Goal: Information Seeking & Learning: Learn about a topic

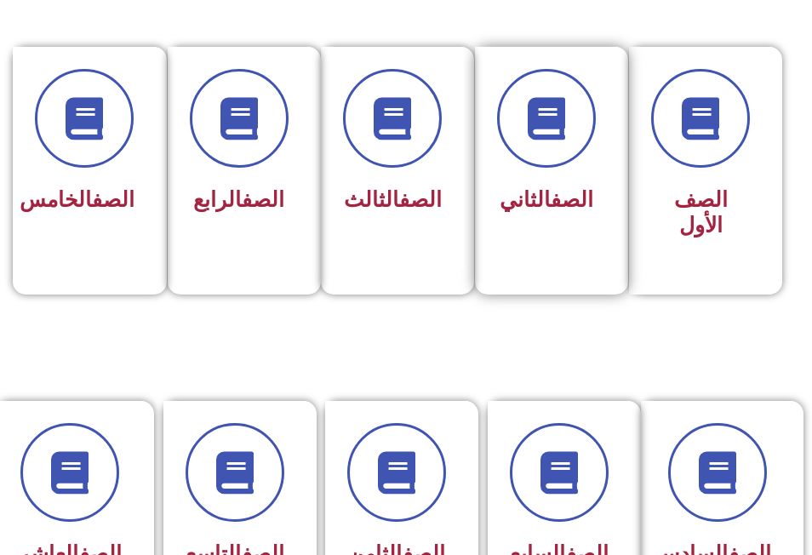
scroll to position [425, 0]
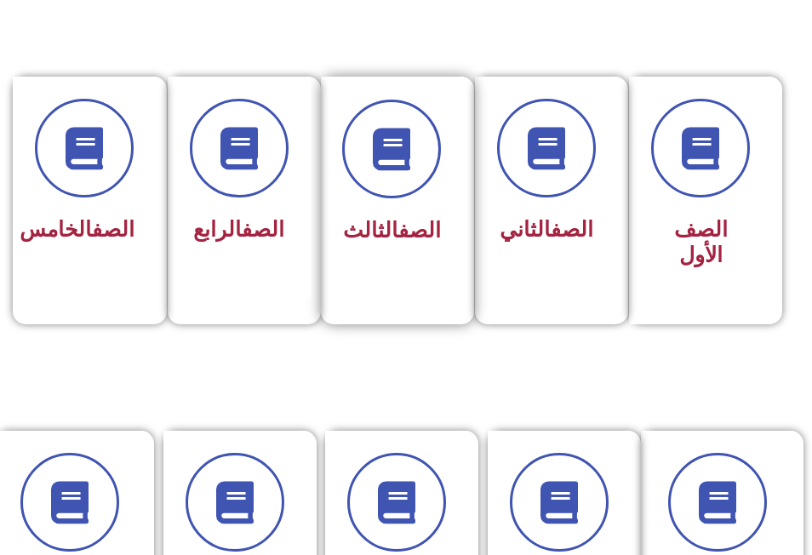
click at [357, 227] on span "الصف الثالث" at bounding box center [392, 230] width 98 height 25
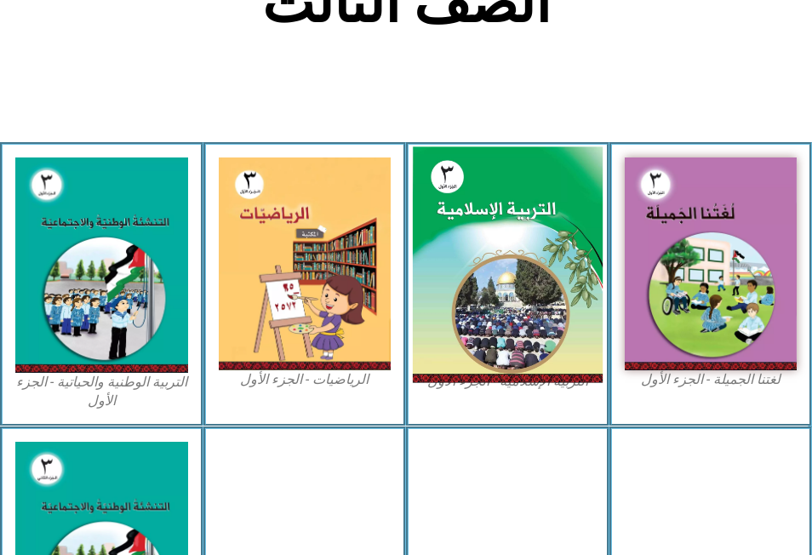
scroll to position [425, 0]
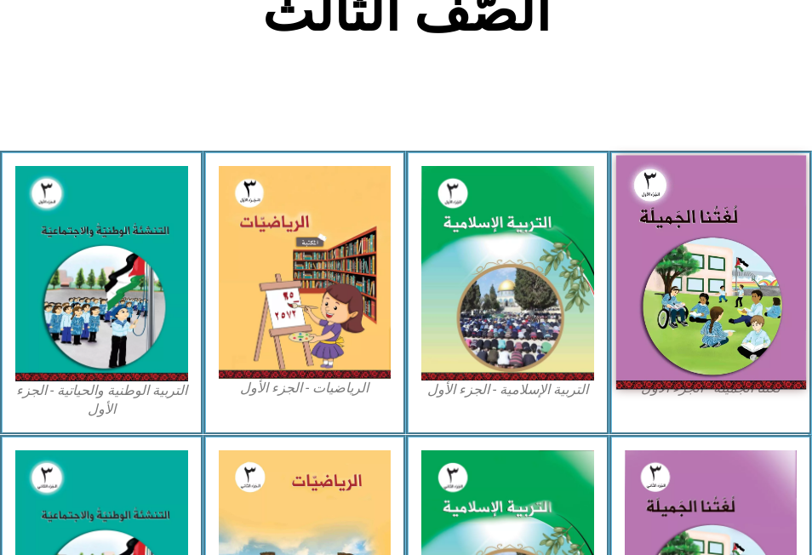
click at [739, 246] on img at bounding box center [710, 272] width 190 height 233
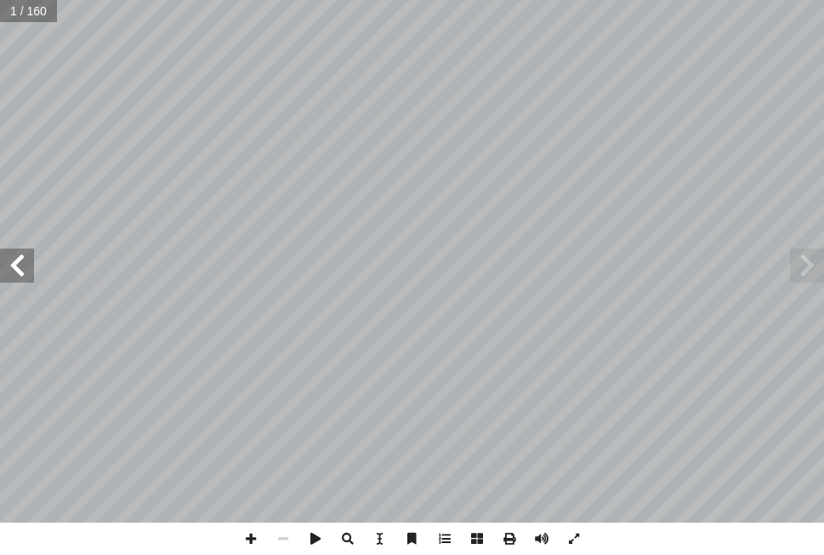
click at [20, 258] on span at bounding box center [17, 265] width 34 height 34
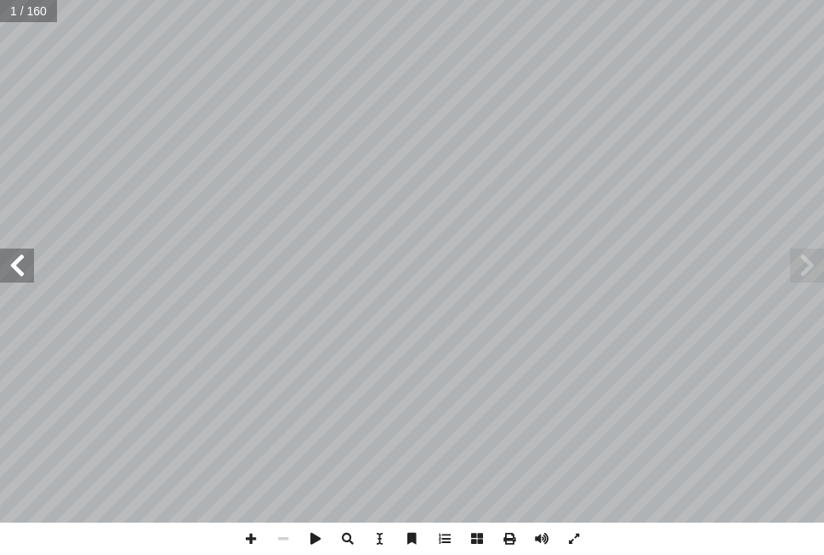
click at [20, 258] on span at bounding box center [17, 265] width 34 height 34
click at [18, 265] on span at bounding box center [17, 265] width 34 height 34
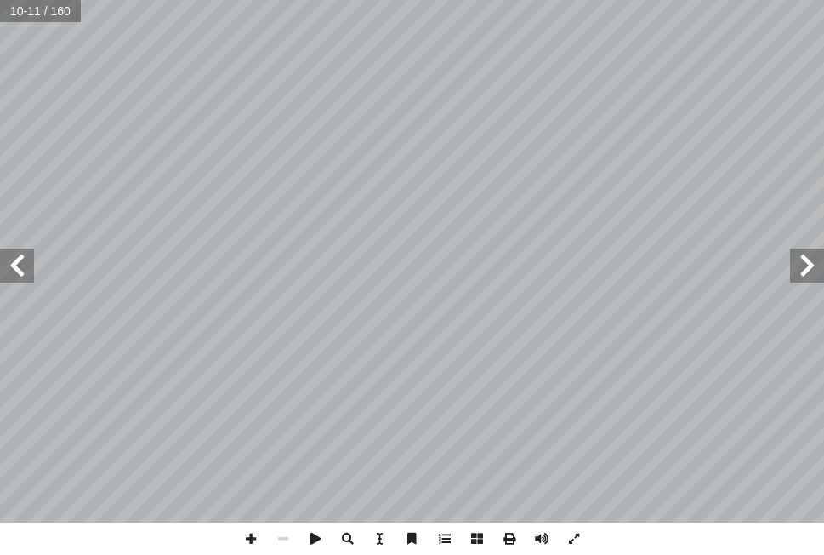
click at [18, 265] on span at bounding box center [17, 265] width 34 height 34
click at [14, 269] on span at bounding box center [17, 265] width 34 height 34
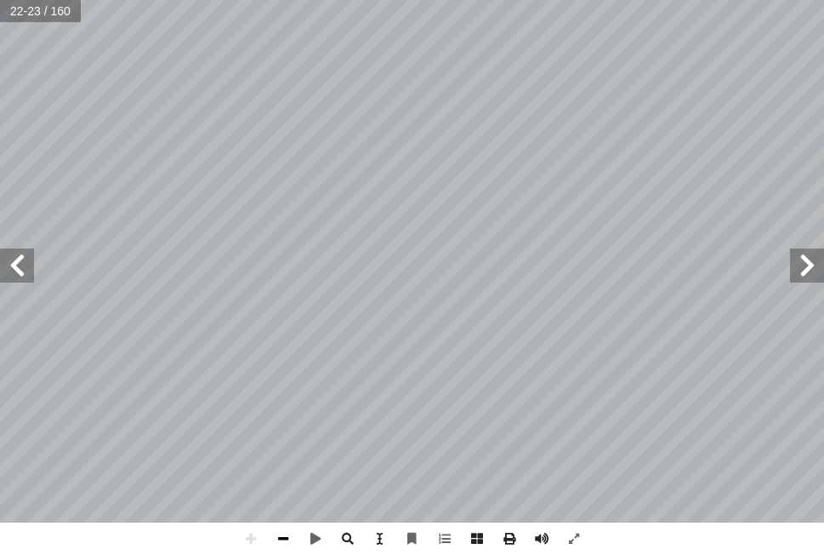
click at [283, 533] on span at bounding box center [283, 538] width 32 height 32
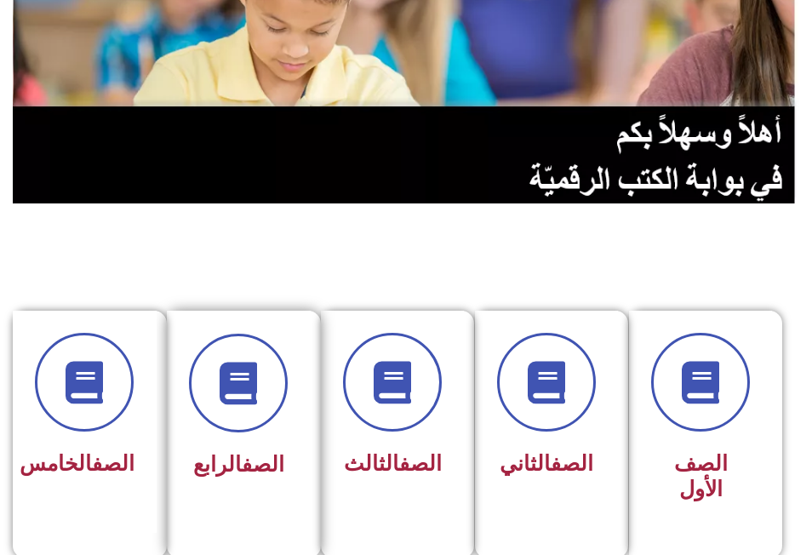
scroll to position [340, 0]
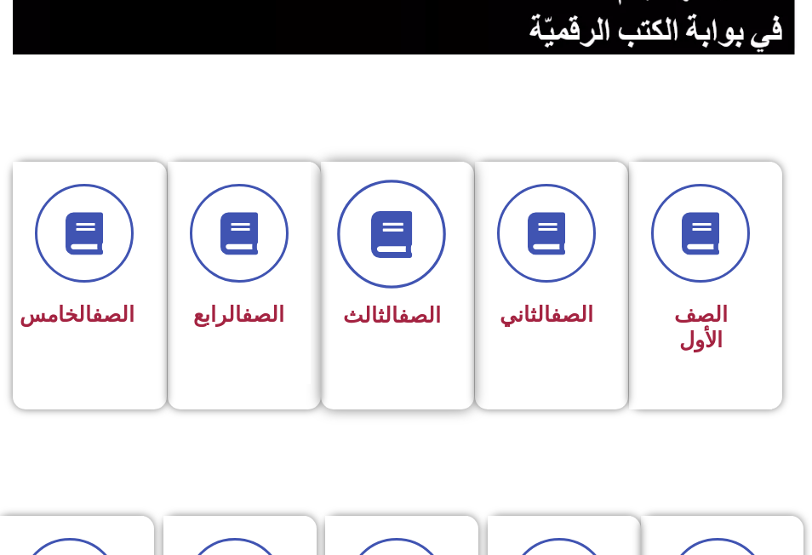
click at [418, 250] on span at bounding box center [392, 234] width 109 height 109
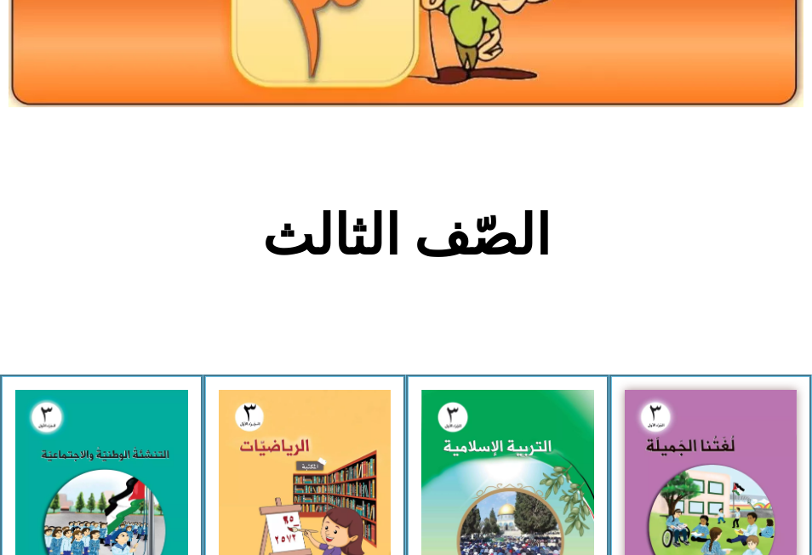
scroll to position [425, 0]
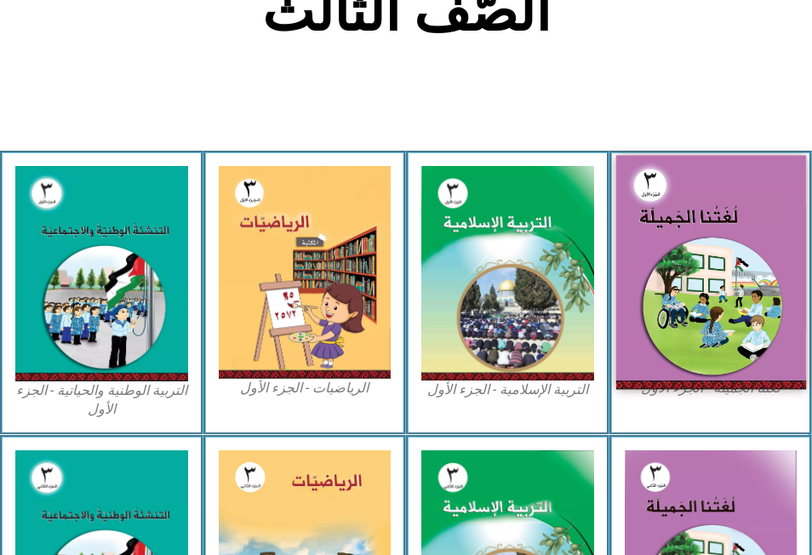
click at [665, 248] on img at bounding box center [710, 272] width 190 height 233
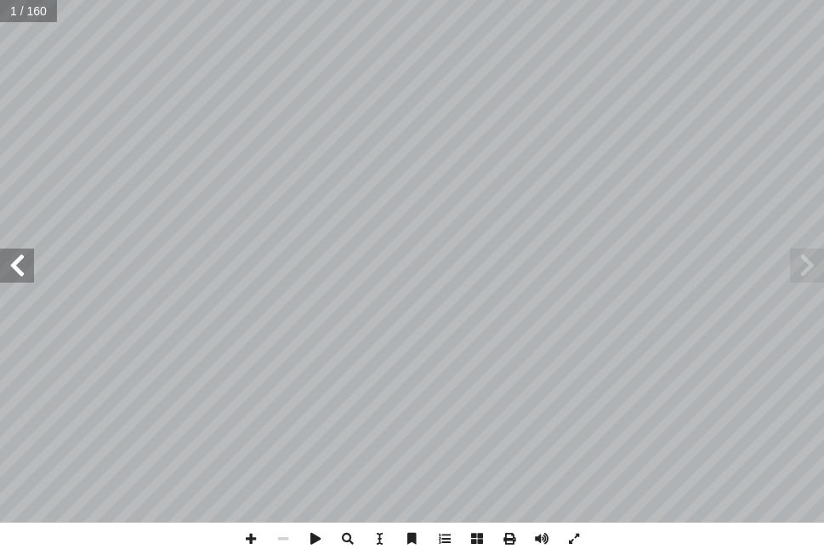
click at [21, 276] on span at bounding box center [17, 265] width 34 height 34
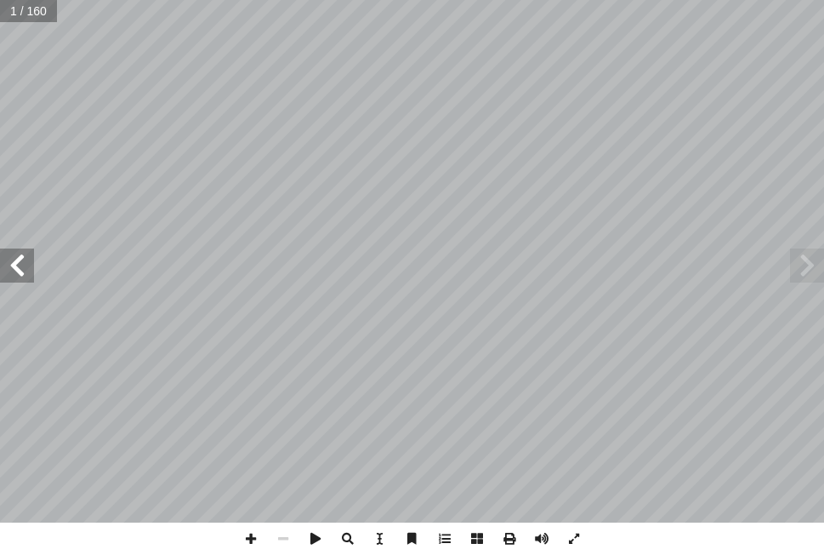
click at [21, 276] on span at bounding box center [17, 265] width 34 height 34
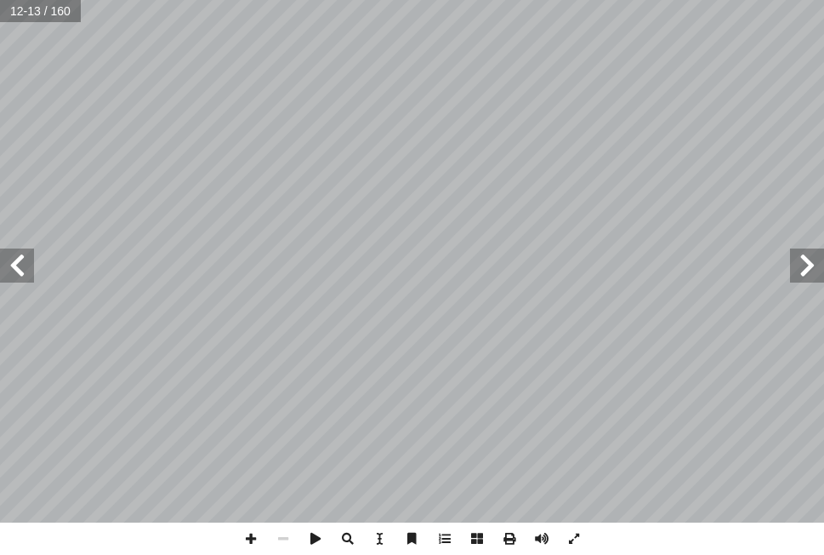
click at [11, 261] on span at bounding box center [17, 265] width 34 height 34
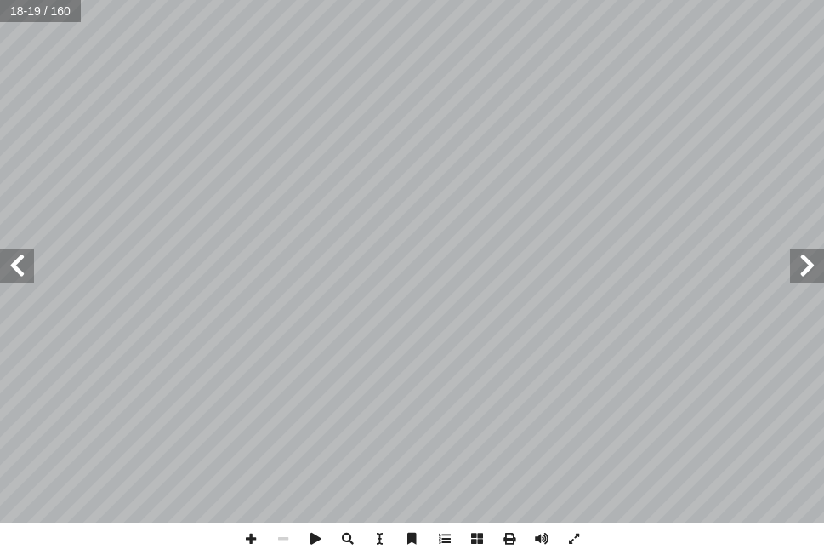
click at [11, 261] on span at bounding box center [17, 265] width 34 height 34
click at [278, 536] on span at bounding box center [283, 538] width 32 height 32
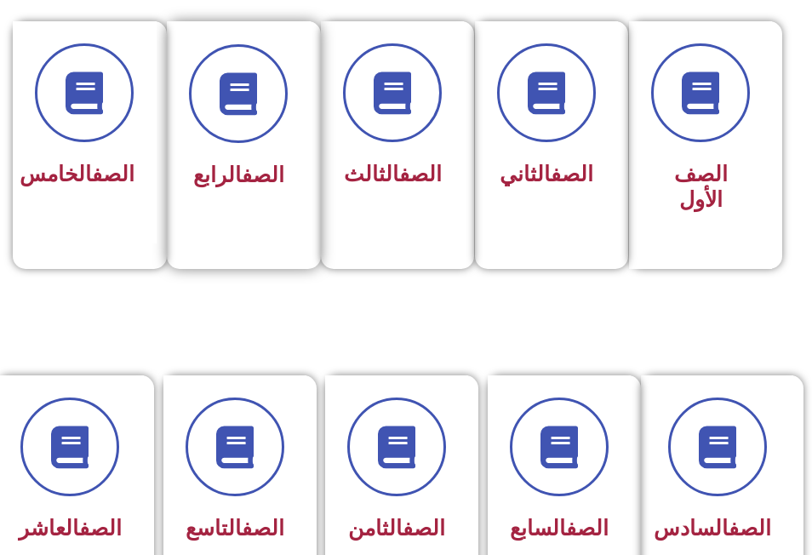
scroll to position [511, 0]
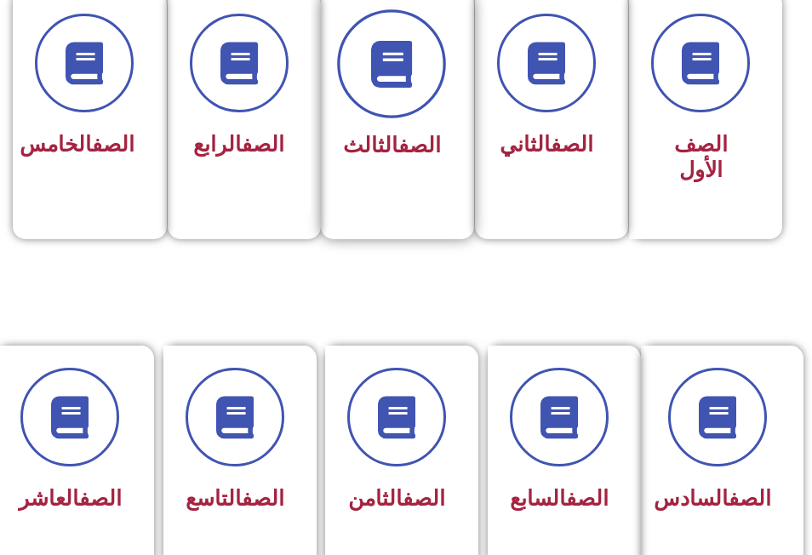
click at [375, 97] on span at bounding box center [392, 63] width 109 height 109
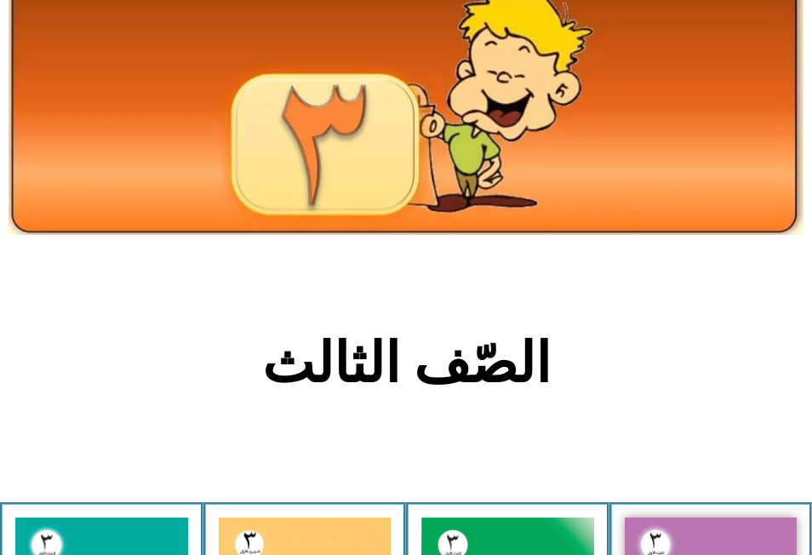
scroll to position [425, 0]
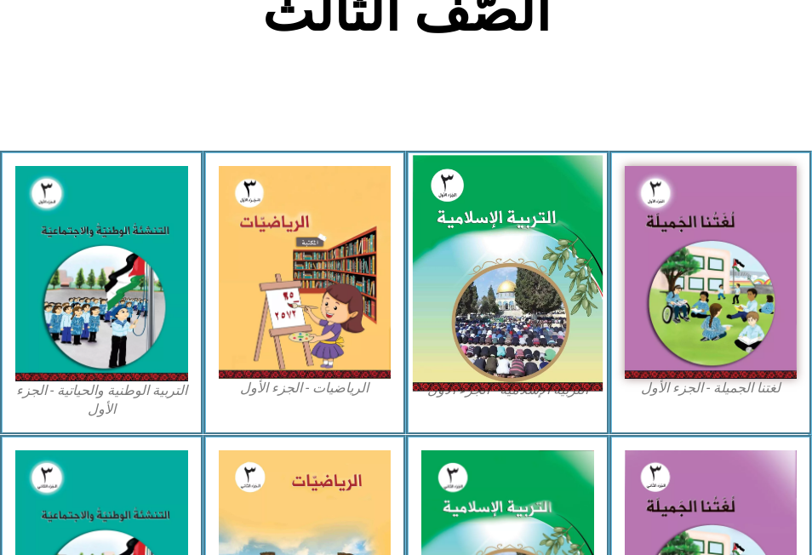
click at [482, 230] on img at bounding box center [508, 274] width 190 height 236
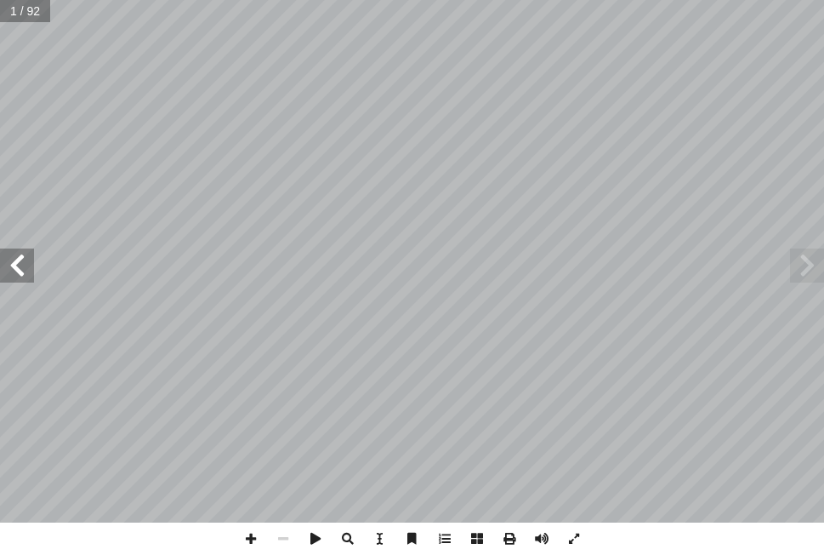
click at [24, 262] on span at bounding box center [17, 265] width 34 height 34
click at [25, 261] on span at bounding box center [17, 265] width 34 height 34
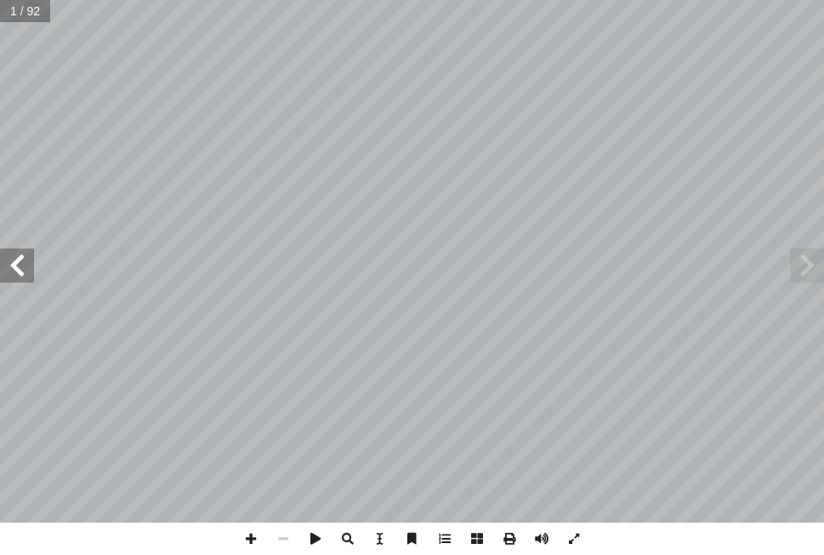
click at [25, 261] on span at bounding box center [17, 265] width 34 height 34
click at [285, 538] on span at bounding box center [283, 538] width 32 height 32
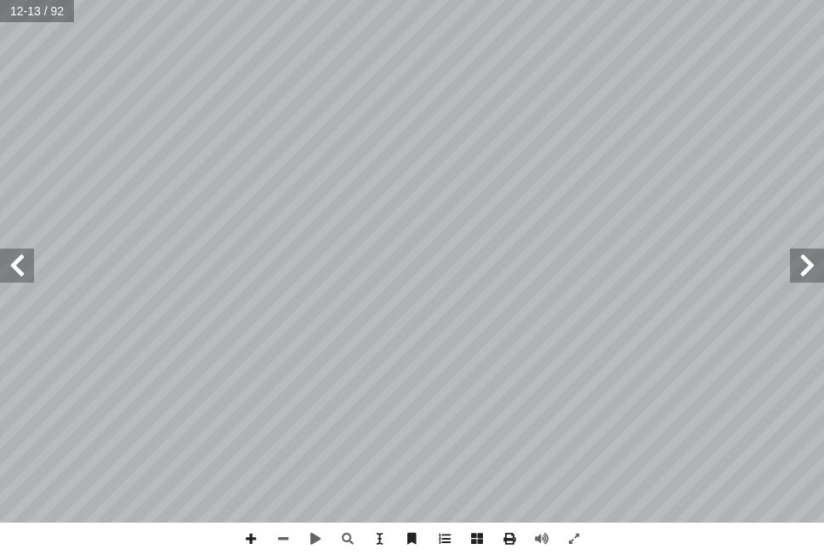
click at [19, 267] on span at bounding box center [17, 265] width 34 height 34
click at [15, 276] on span at bounding box center [17, 265] width 34 height 34
click at [802, 270] on span at bounding box center [807, 265] width 34 height 34
